Goal: Check status: Check status

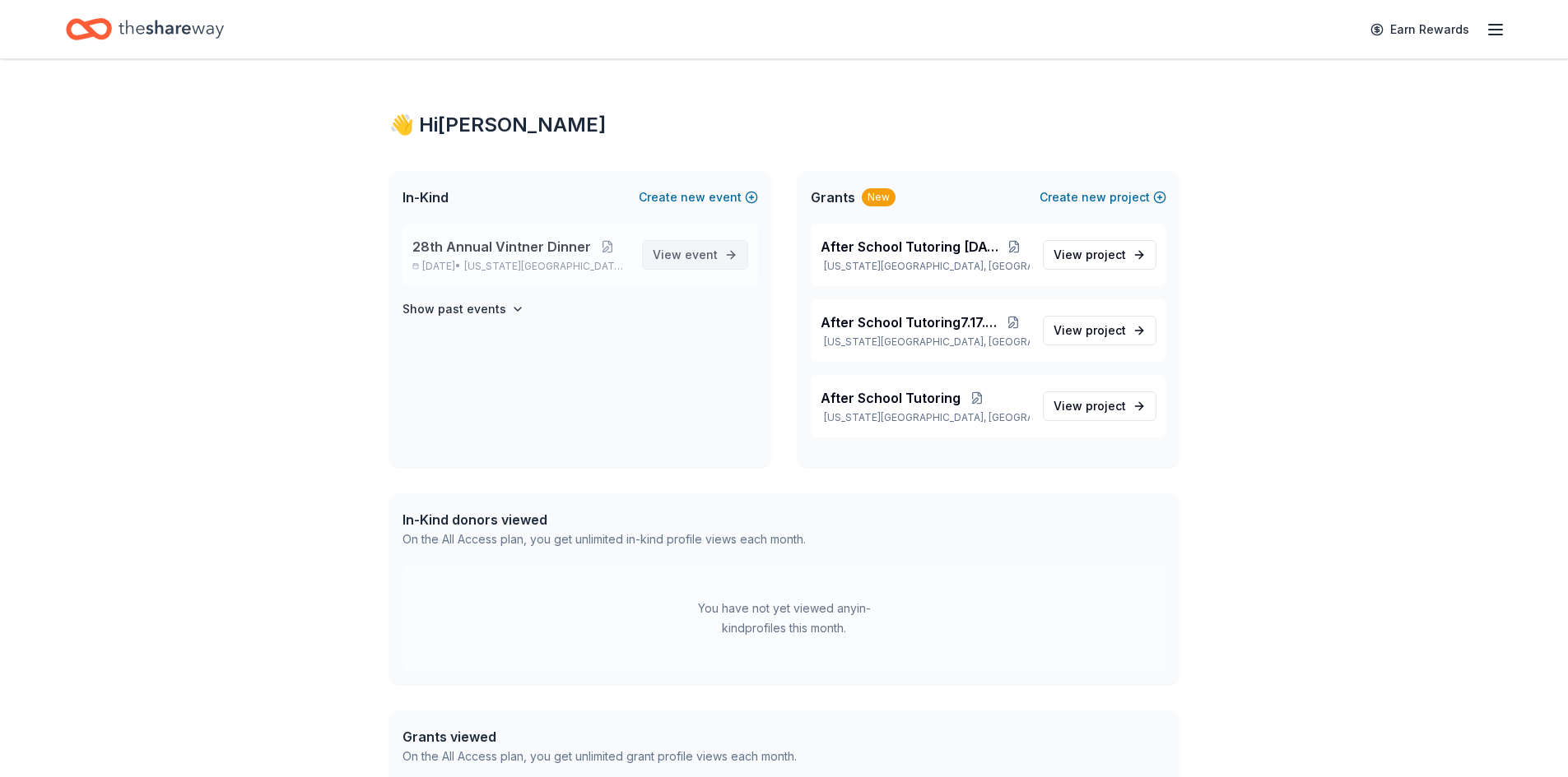
click at [667, 256] on span "View event" at bounding box center [684, 255] width 65 height 20
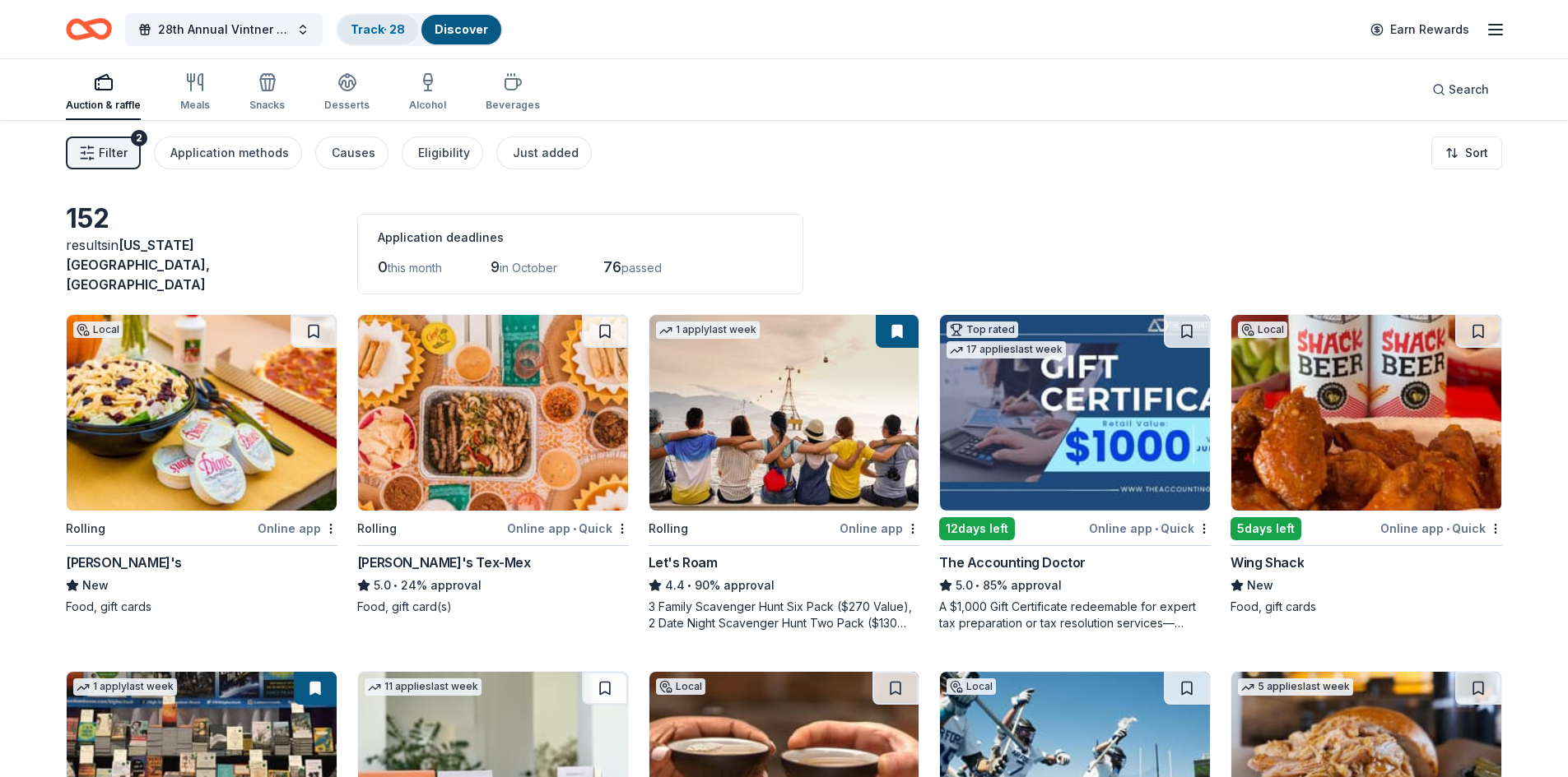
click at [380, 31] on link "Track · 28" at bounding box center [377, 29] width 54 height 14
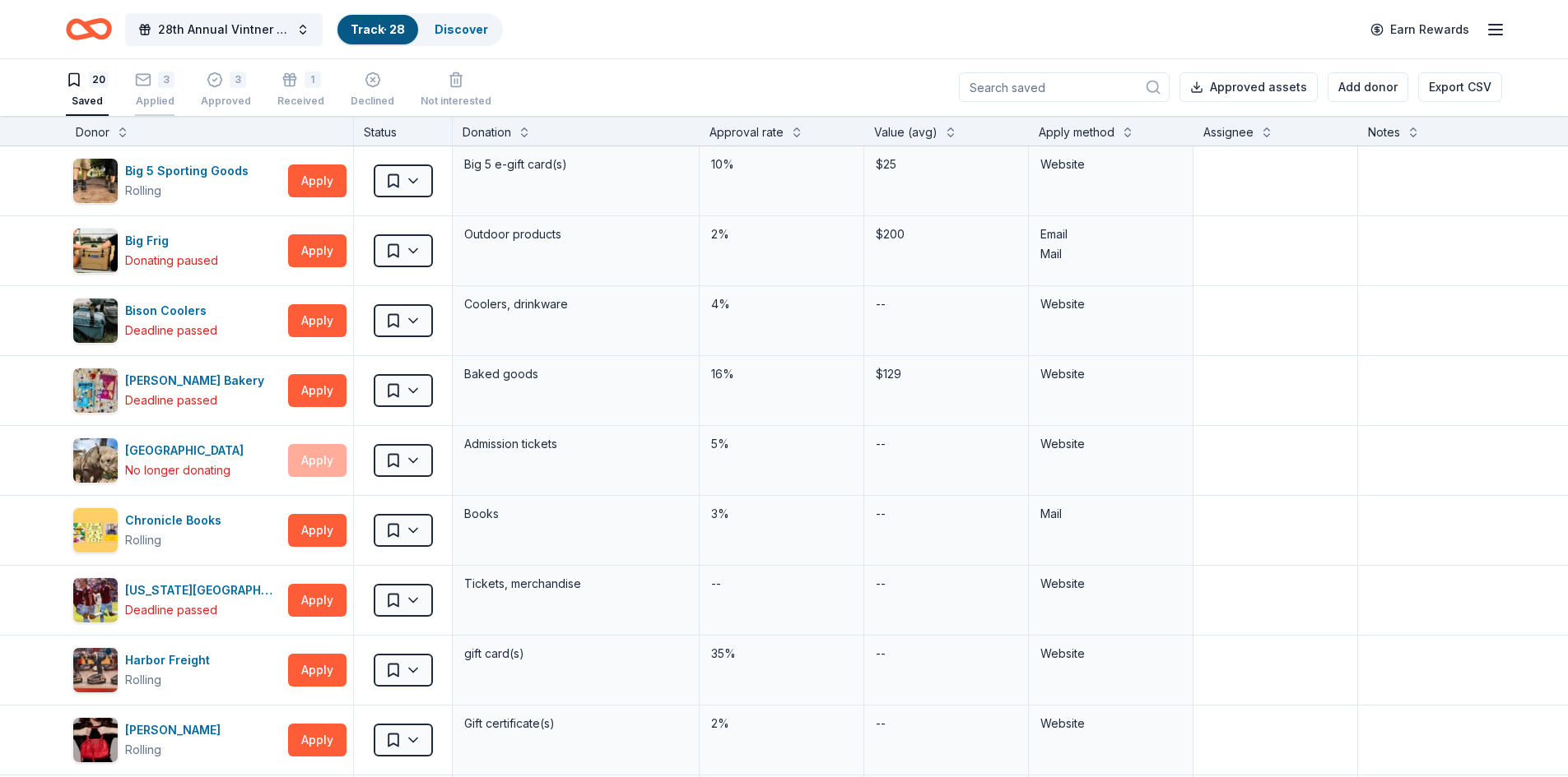
click at [164, 87] on div "3" at bounding box center [166, 79] width 16 height 16
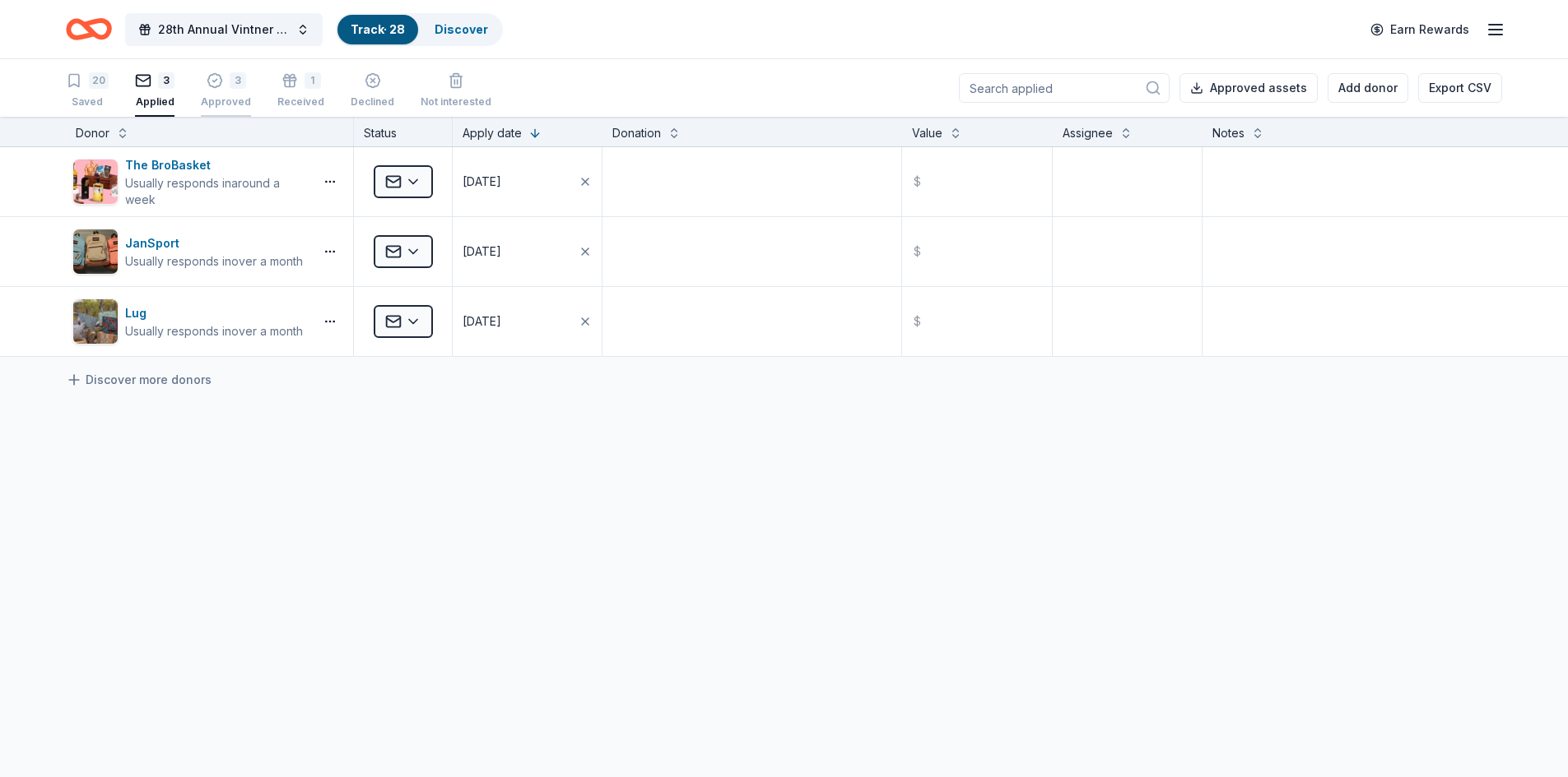
click at [224, 101] on div "Approved" at bounding box center [226, 102] width 50 height 13
